Goal: Consume media (video, audio): Consume media (video, audio)

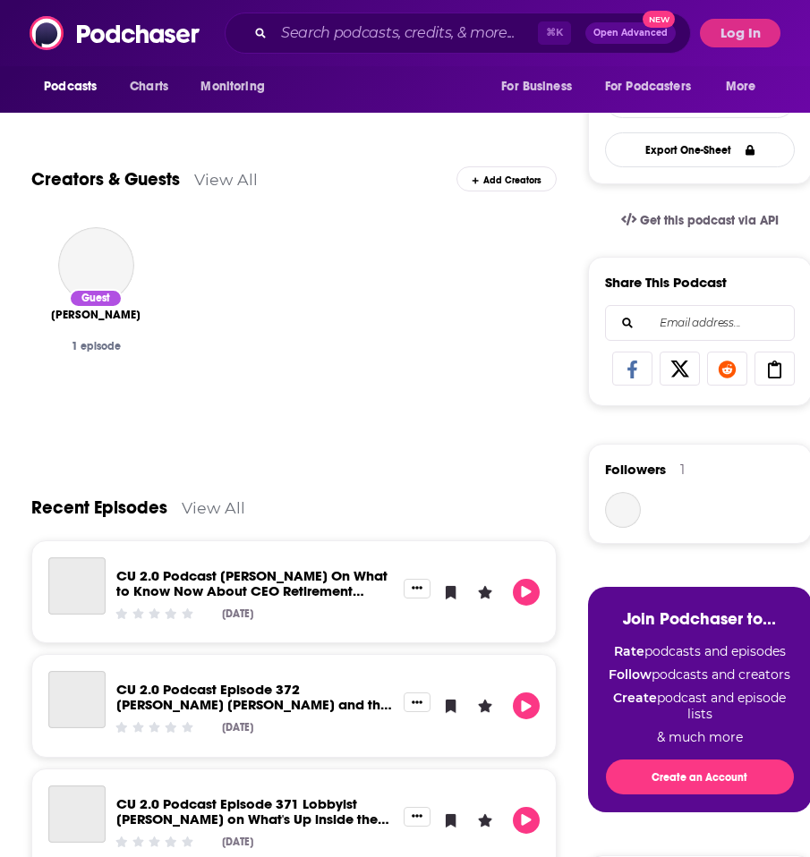
click at [229, 590] on link "CU 2.0 Podcast [PERSON_NAME] On What to Know Now About CEO Retirement Planning" at bounding box center [251, 590] width 271 height 47
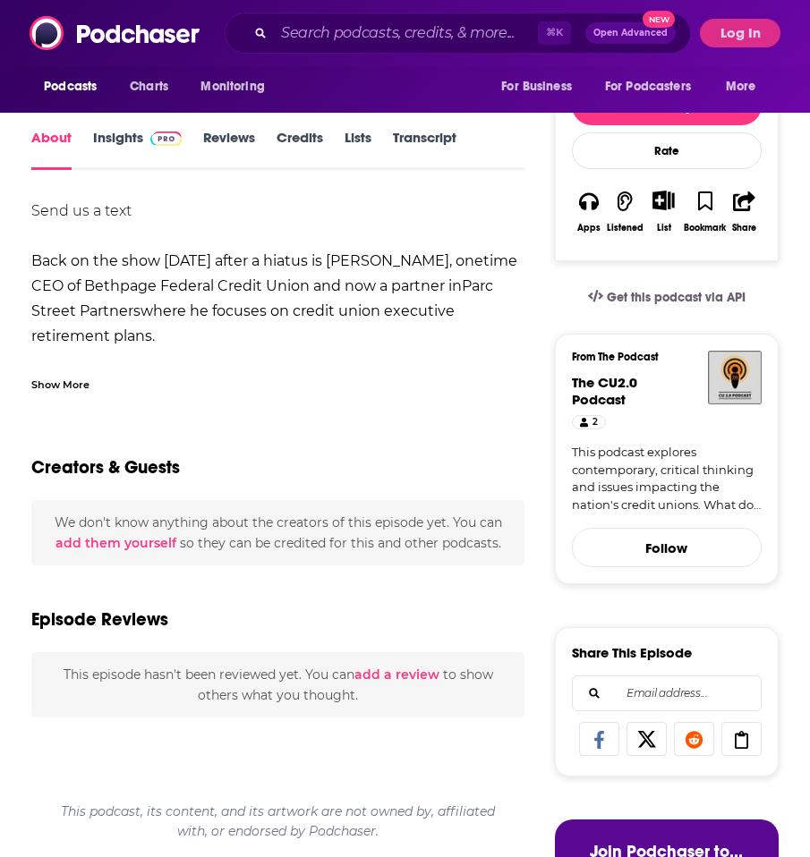
scroll to position [361, 0]
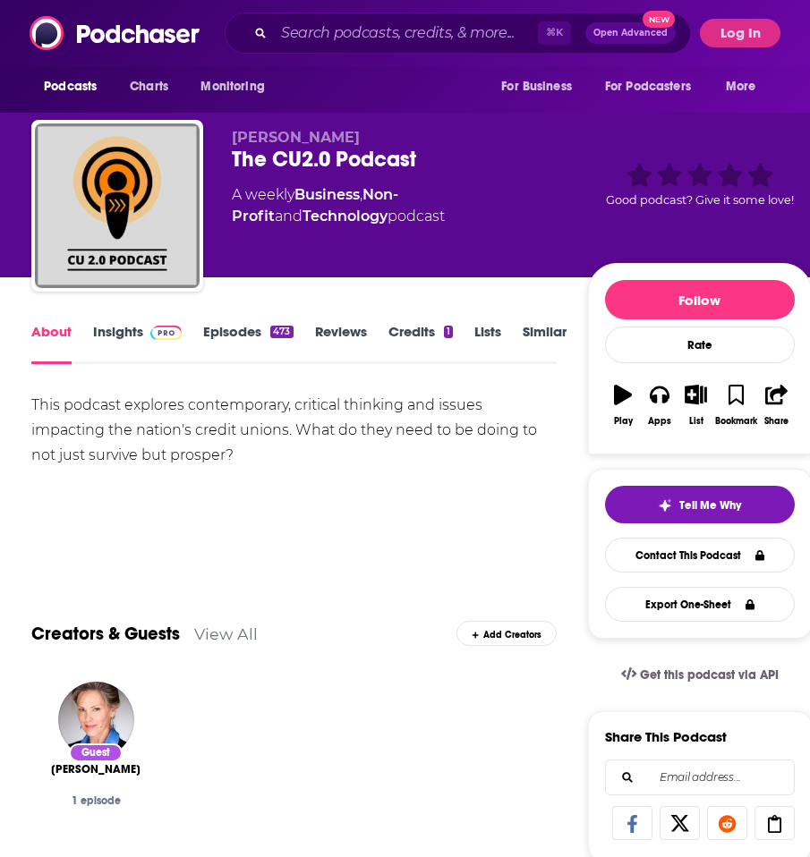
click at [266, 338] on link "Episodes 473" at bounding box center [247, 343] width 89 height 41
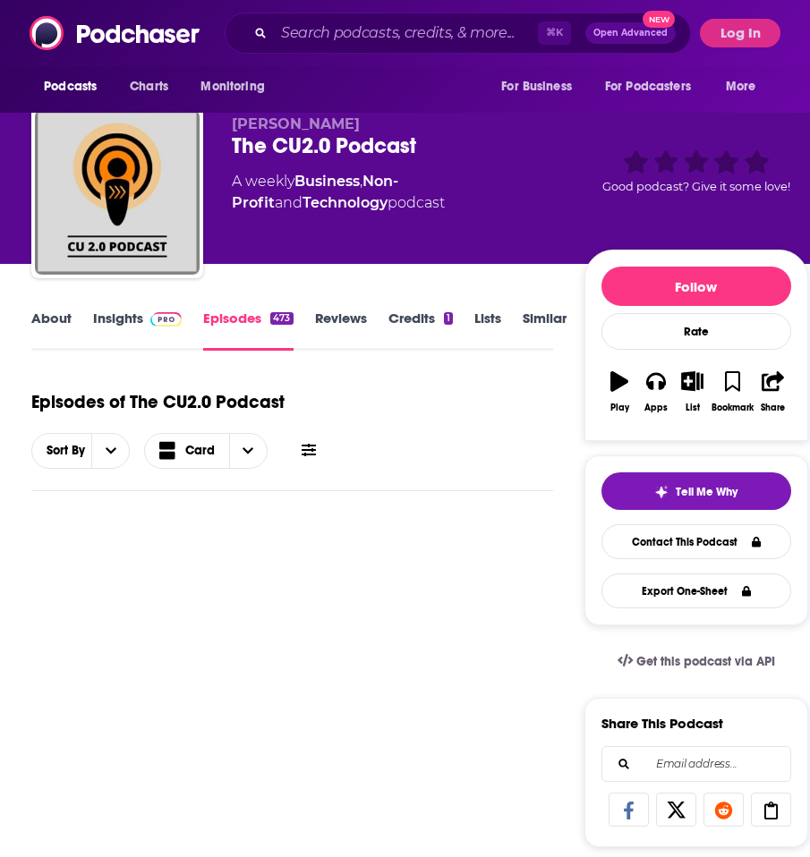
scroll to position [223, 0]
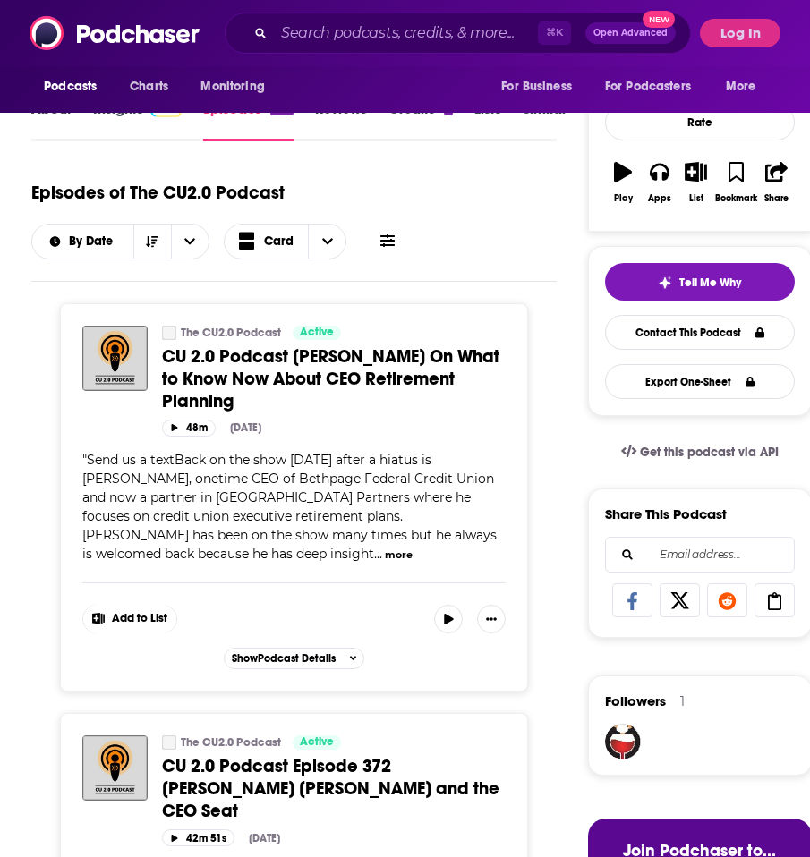
click at [364, 364] on span "CU 2.0 Podcast [PERSON_NAME] On What to Know Now About CEO Retirement Planning" at bounding box center [330, 378] width 337 height 67
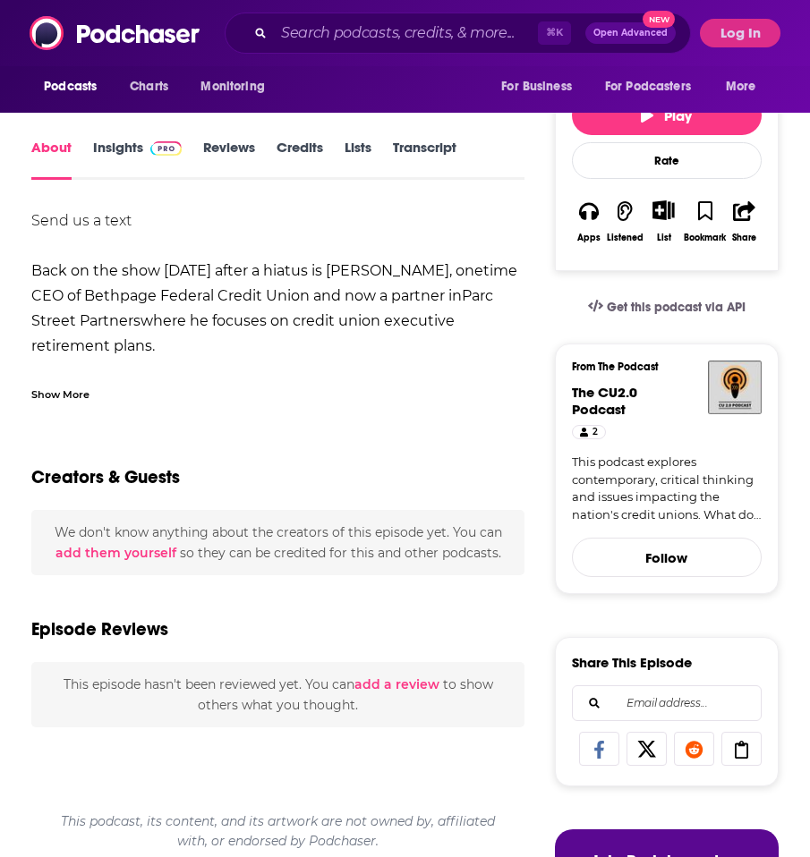
scroll to position [340, 0]
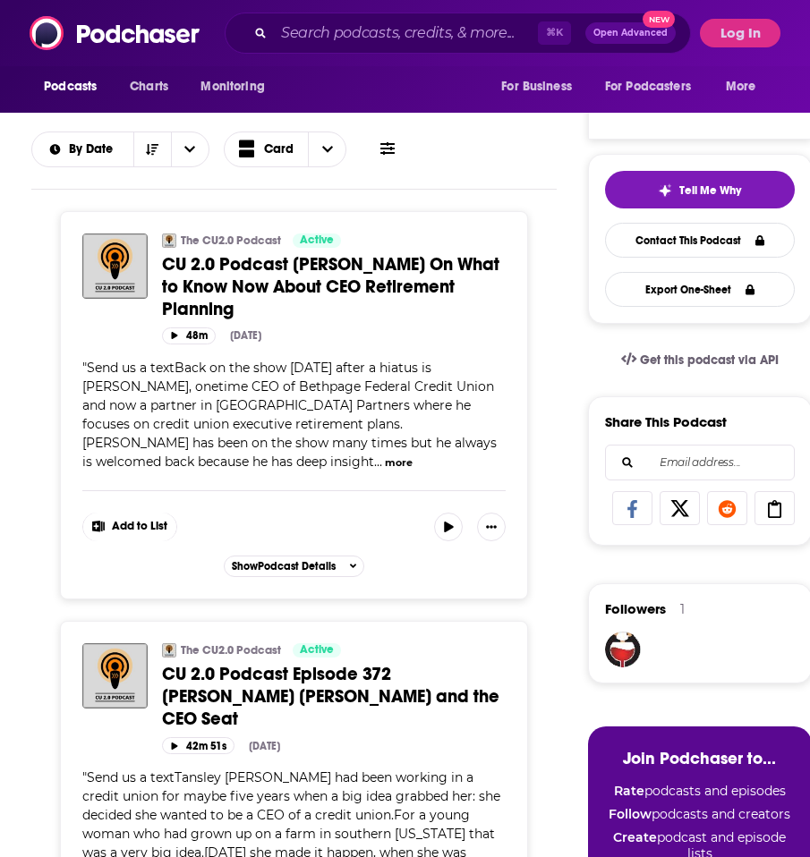
scroll to position [317, 0]
